Goal: Check status: Check status

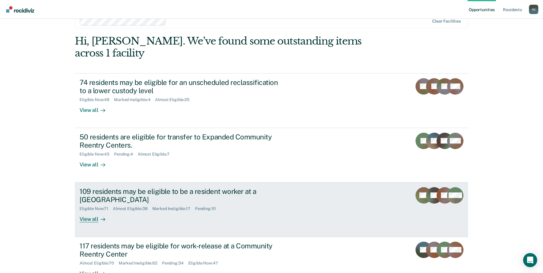
scroll to position [20, 0]
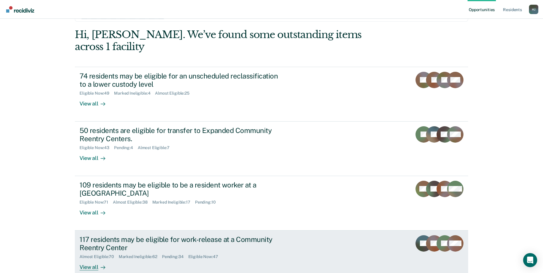
click at [147, 235] on div "117 residents may be eligible for work-release at a Community Reentry Center" at bounding box center [182, 243] width 205 height 17
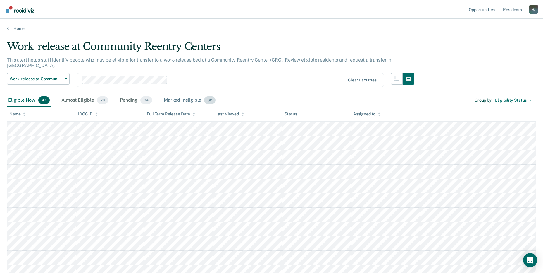
click at [179, 97] on div "Marked Ineligible 62" at bounding box center [190, 100] width 54 height 13
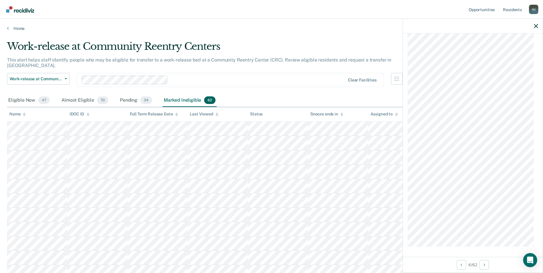
scroll to position [443, 0]
